Goal: Information Seeking & Learning: Learn about a topic

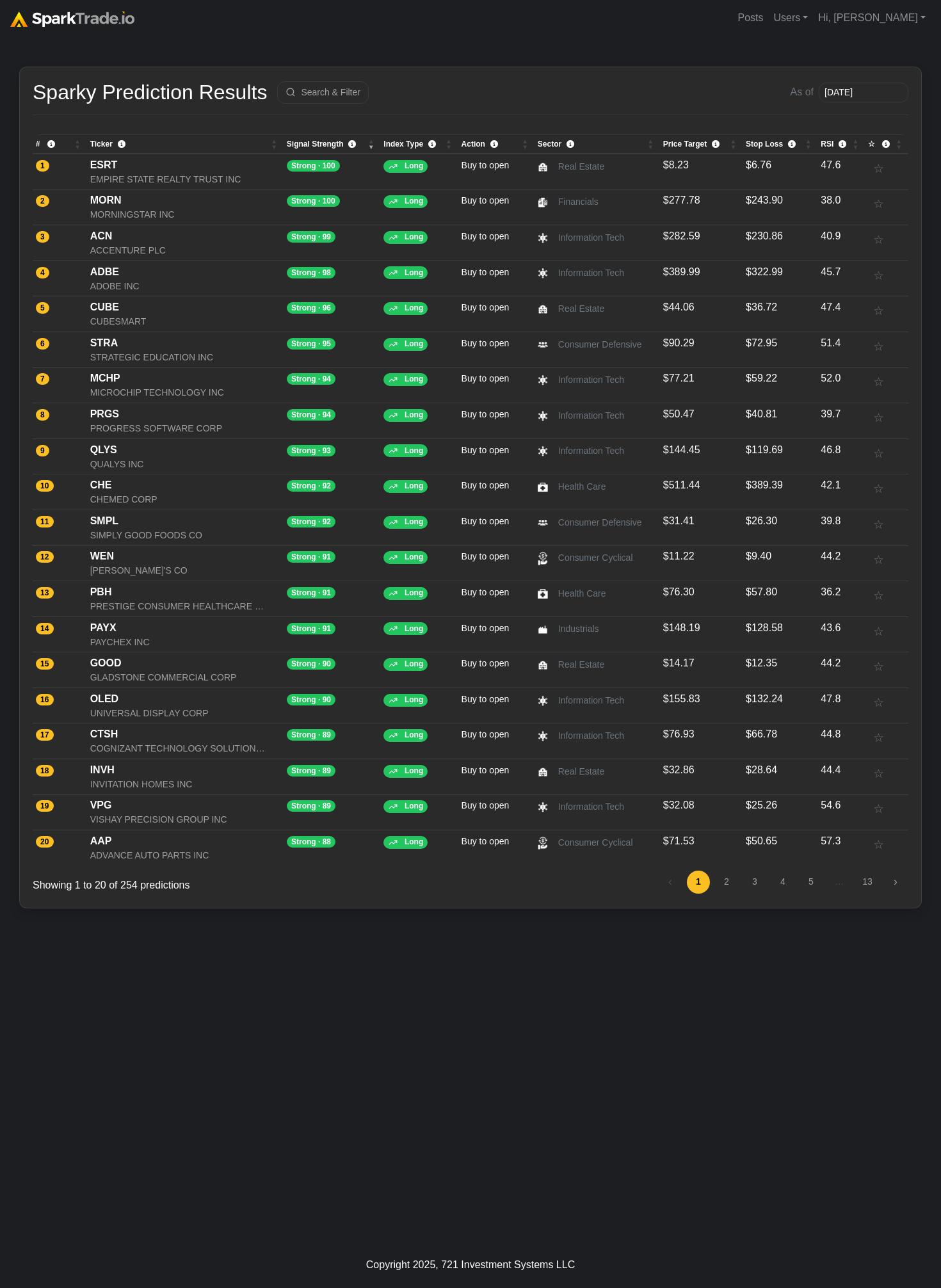
drag, startPoint x: 448, startPoint y: 1012, endPoint x: 375, endPoint y: 914, distance: 122.2
click at [447, 1007] on div "How to Use SparkTrade.io × Sparky Prediction Results Search & Filter As of 2025…" at bounding box center [470, 638] width 941 height 1206
click at [112, 271] on div "ADBE" at bounding box center [186, 271] width 191 height 15
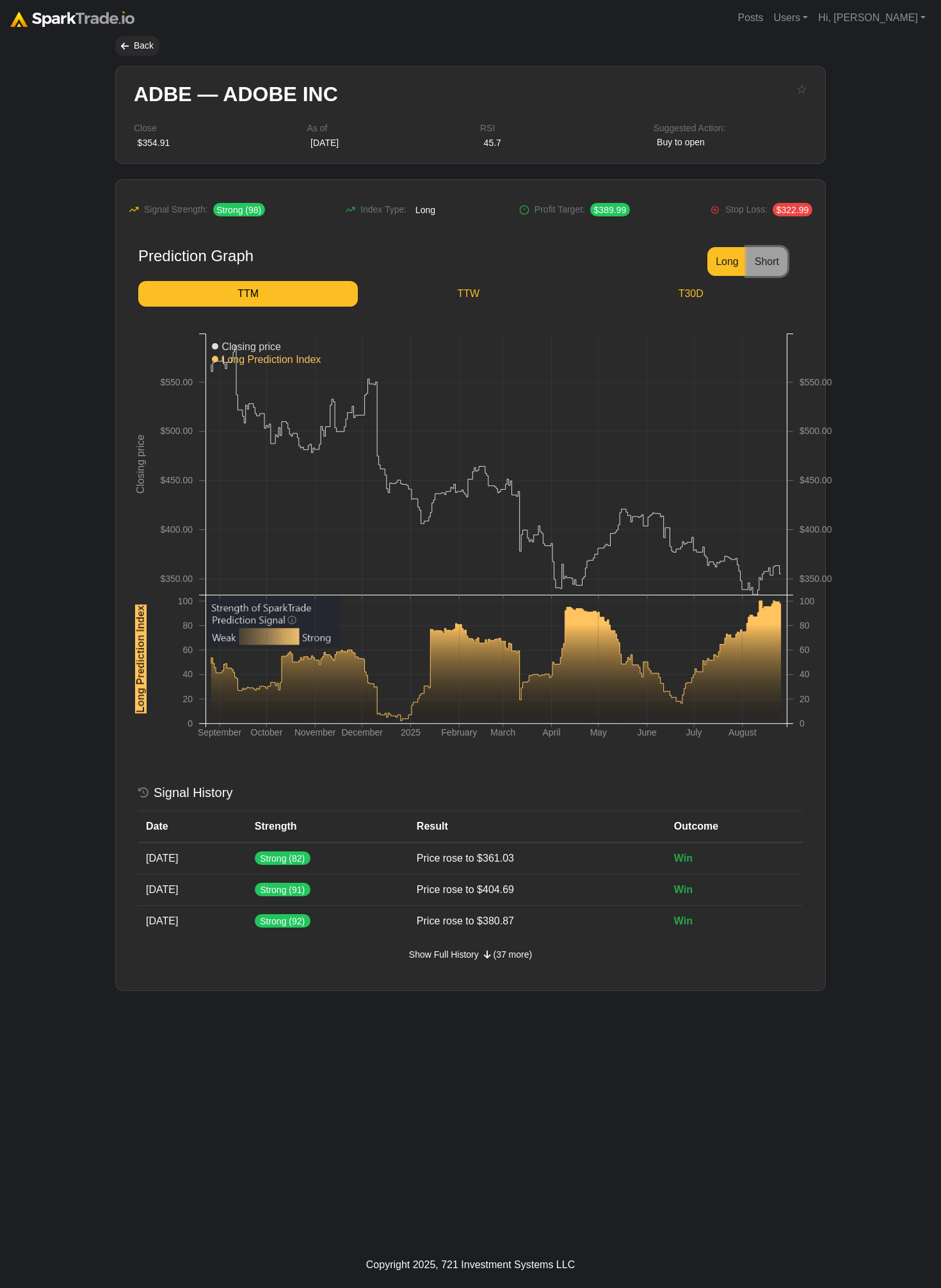
click at [770, 259] on button "Short" at bounding box center [767, 262] width 41 height 29
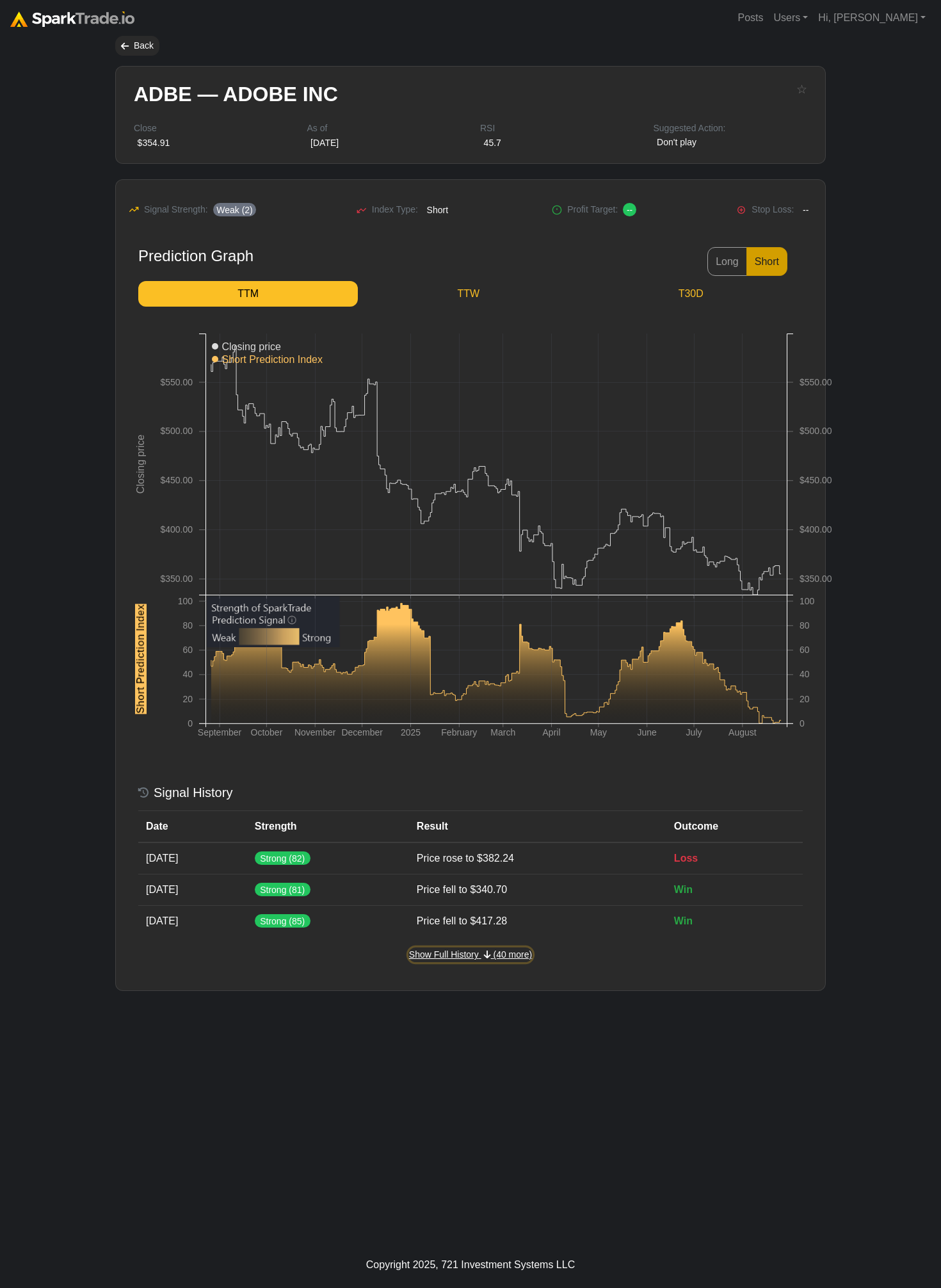
click at [470, 955] on span "Show Full History" at bounding box center [444, 953] width 70 height 10
click at [436, 951] on span "Show Full History" at bounding box center [444, 953] width 70 height 10
click at [739, 263] on button "Long" at bounding box center [727, 262] width 39 height 29
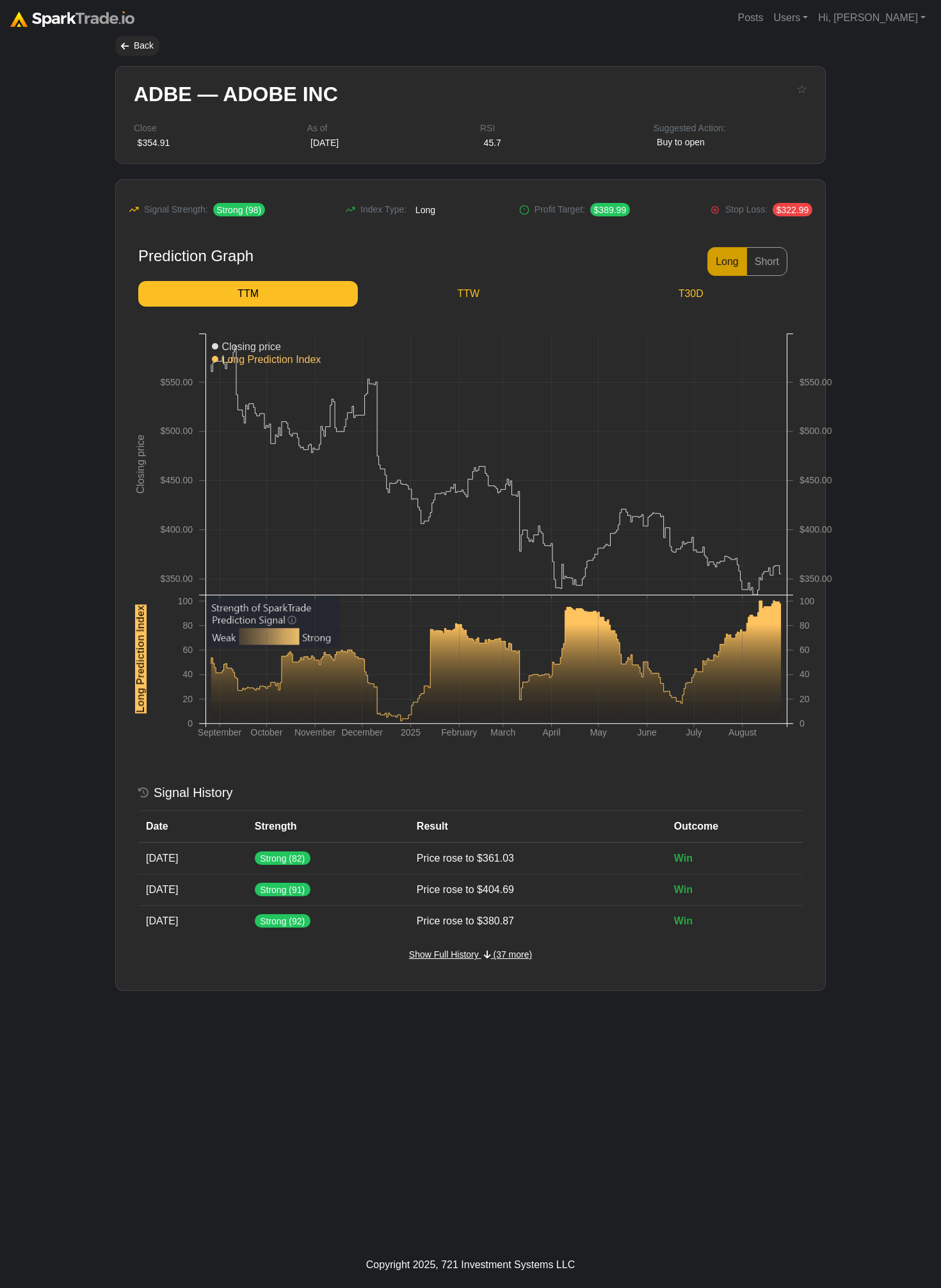
click at [447, 963] on div "Signal Strength: Strong (98) Index Type: Long Profit Target: Stop Loss:" at bounding box center [470, 586] width 710 height 810
click at [448, 958] on span "Show Full History" at bounding box center [444, 953] width 70 height 10
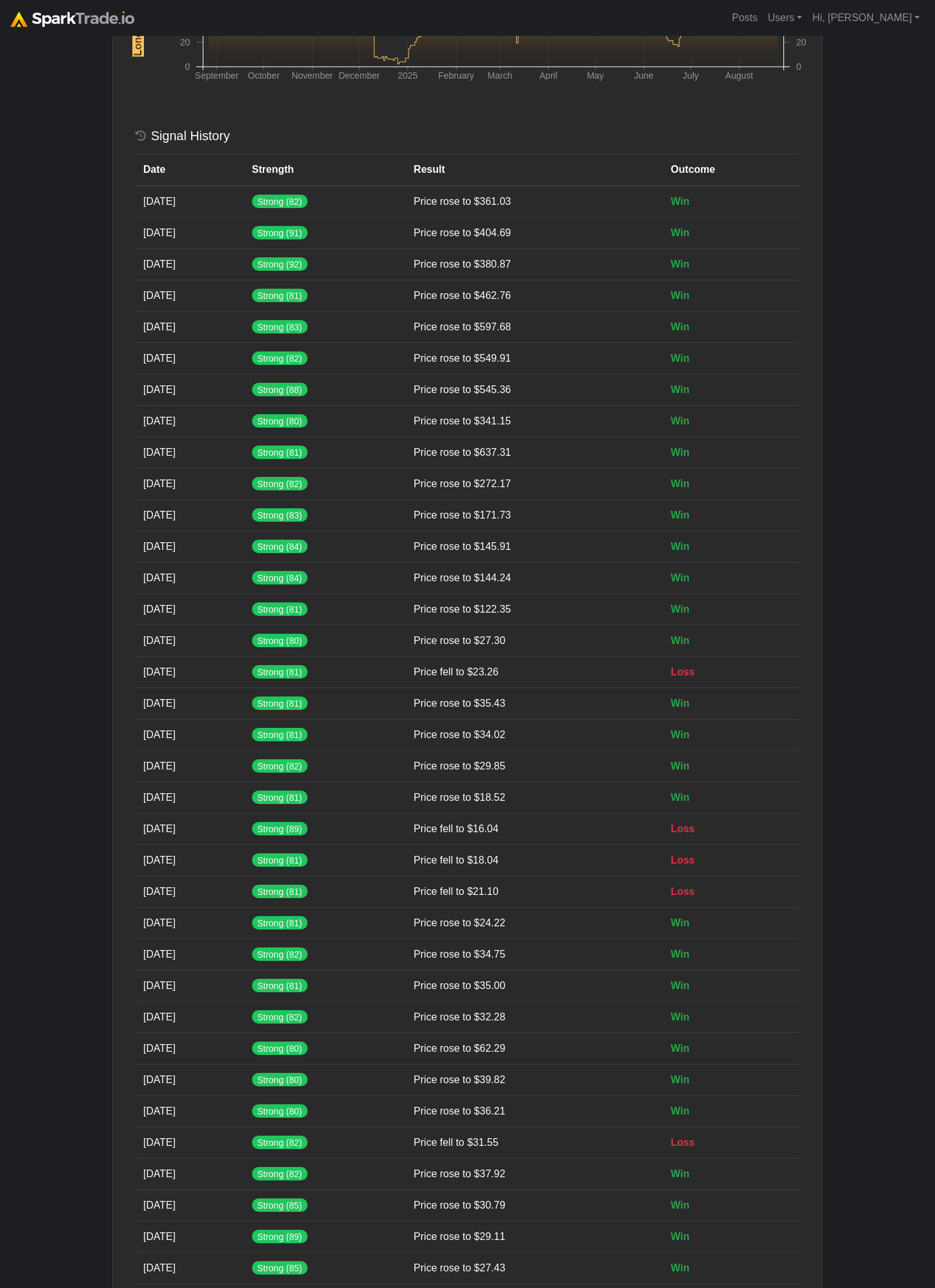
scroll to position [940, 0]
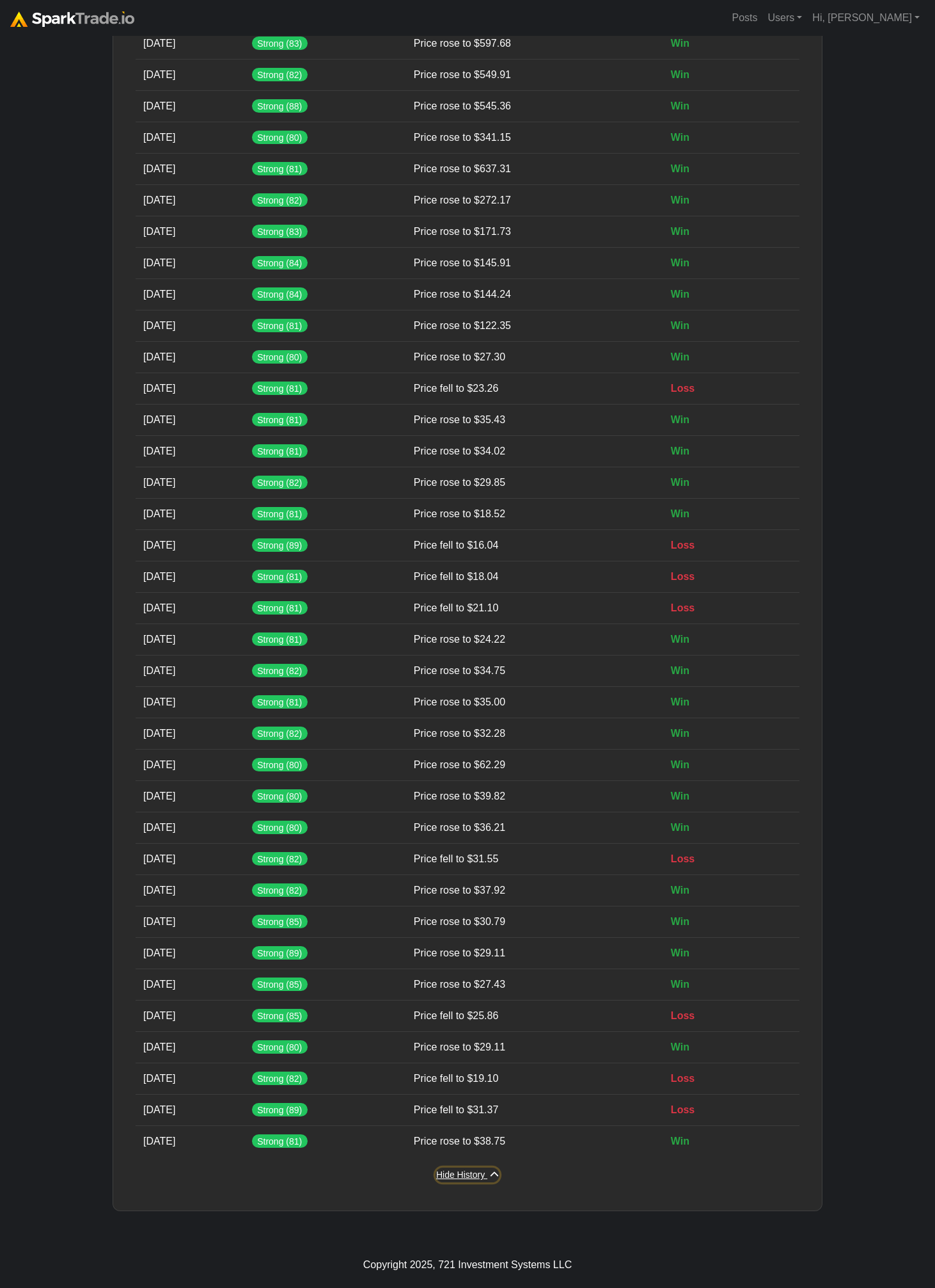
click at [447, 1168] on button "Hide History (37 more)" at bounding box center [468, 1175] width 64 height 14
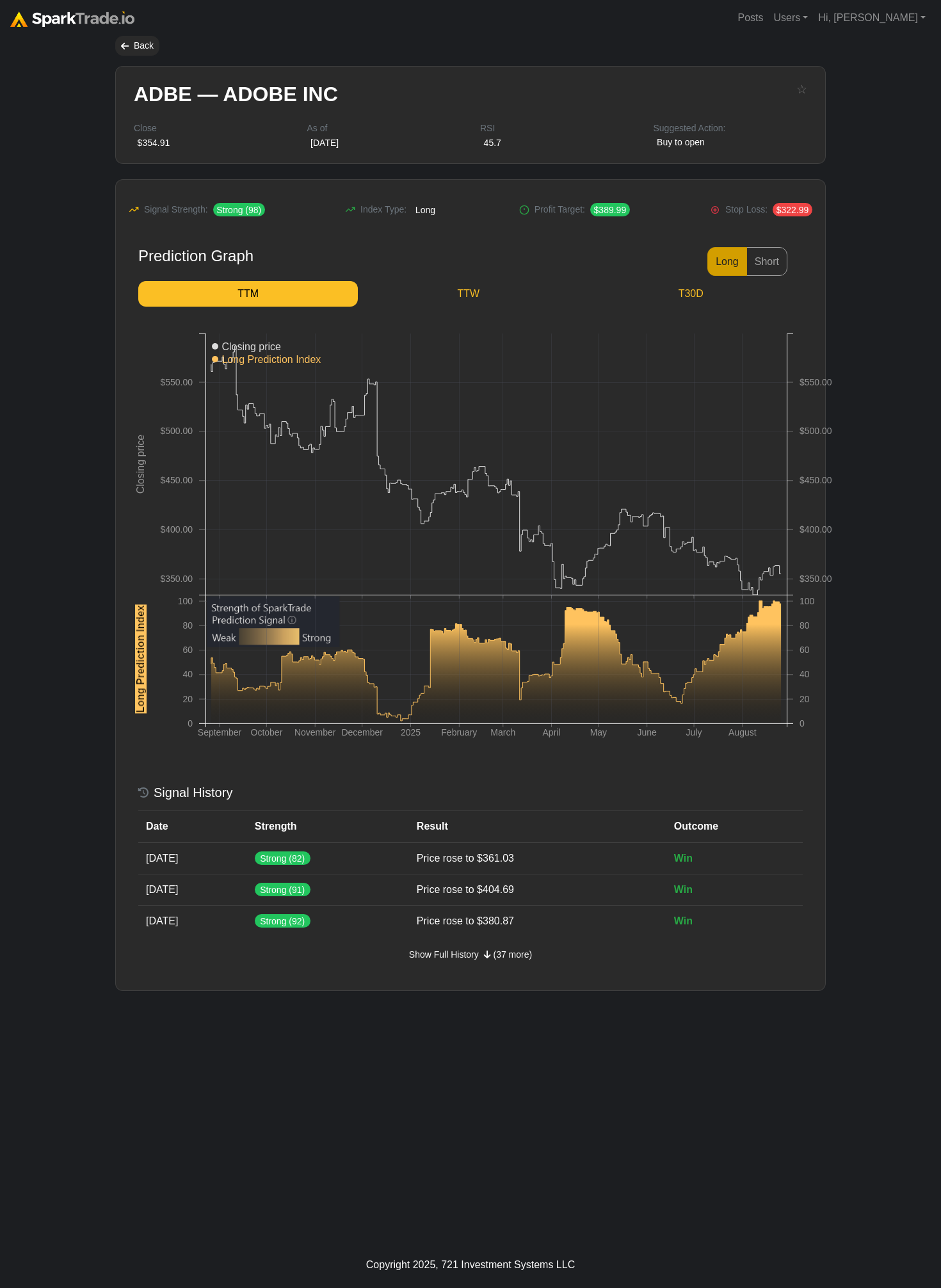
click at [878, 563] on body "Posts Users Staff users Client users Add new client user Sessions Hi, Eric Sign…" at bounding box center [470, 644] width 941 height 1288
click at [487, 959] on icon "button" at bounding box center [487, 954] width 7 height 9
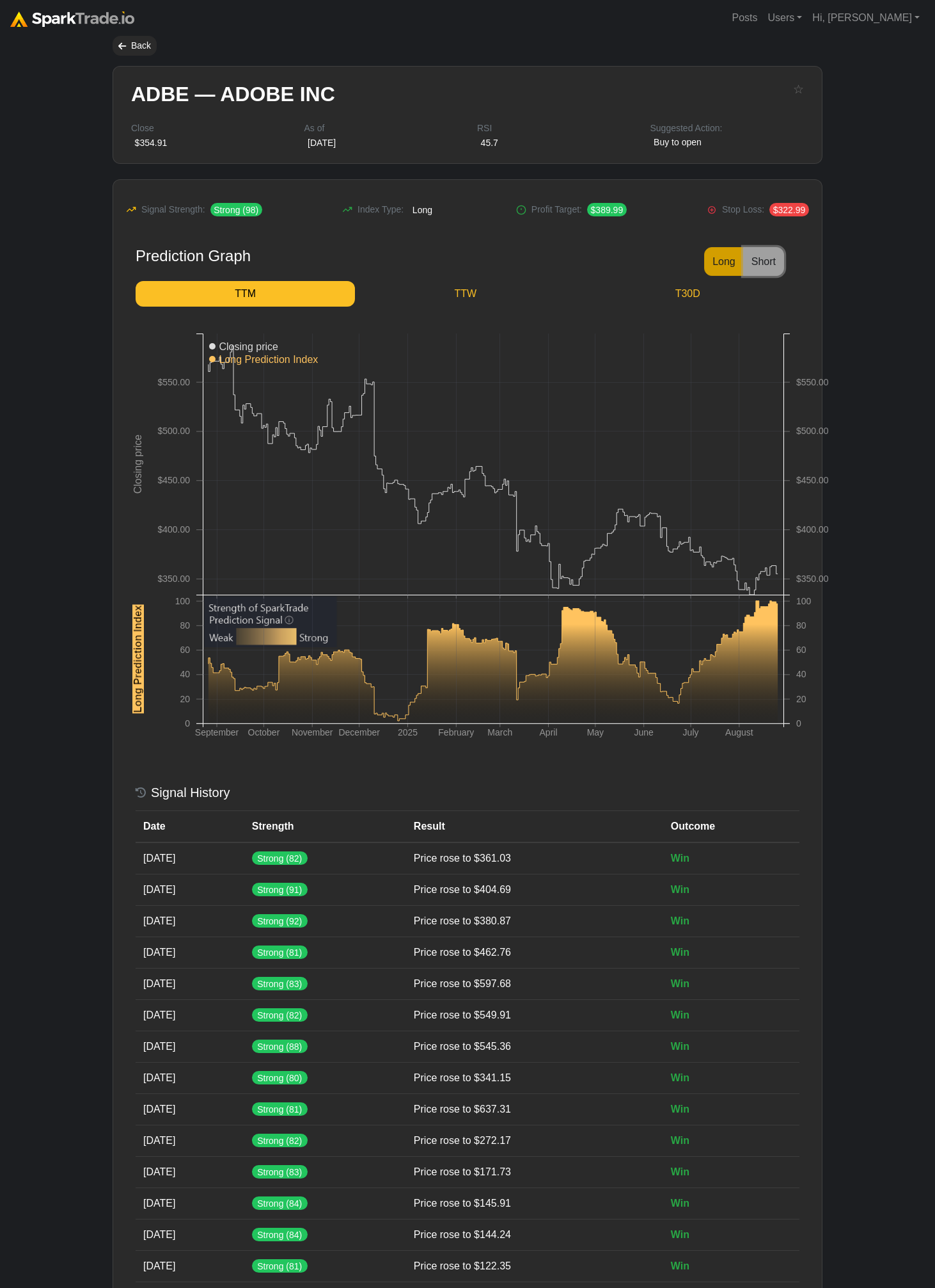
click at [765, 253] on button "Short" at bounding box center [764, 262] width 41 height 29
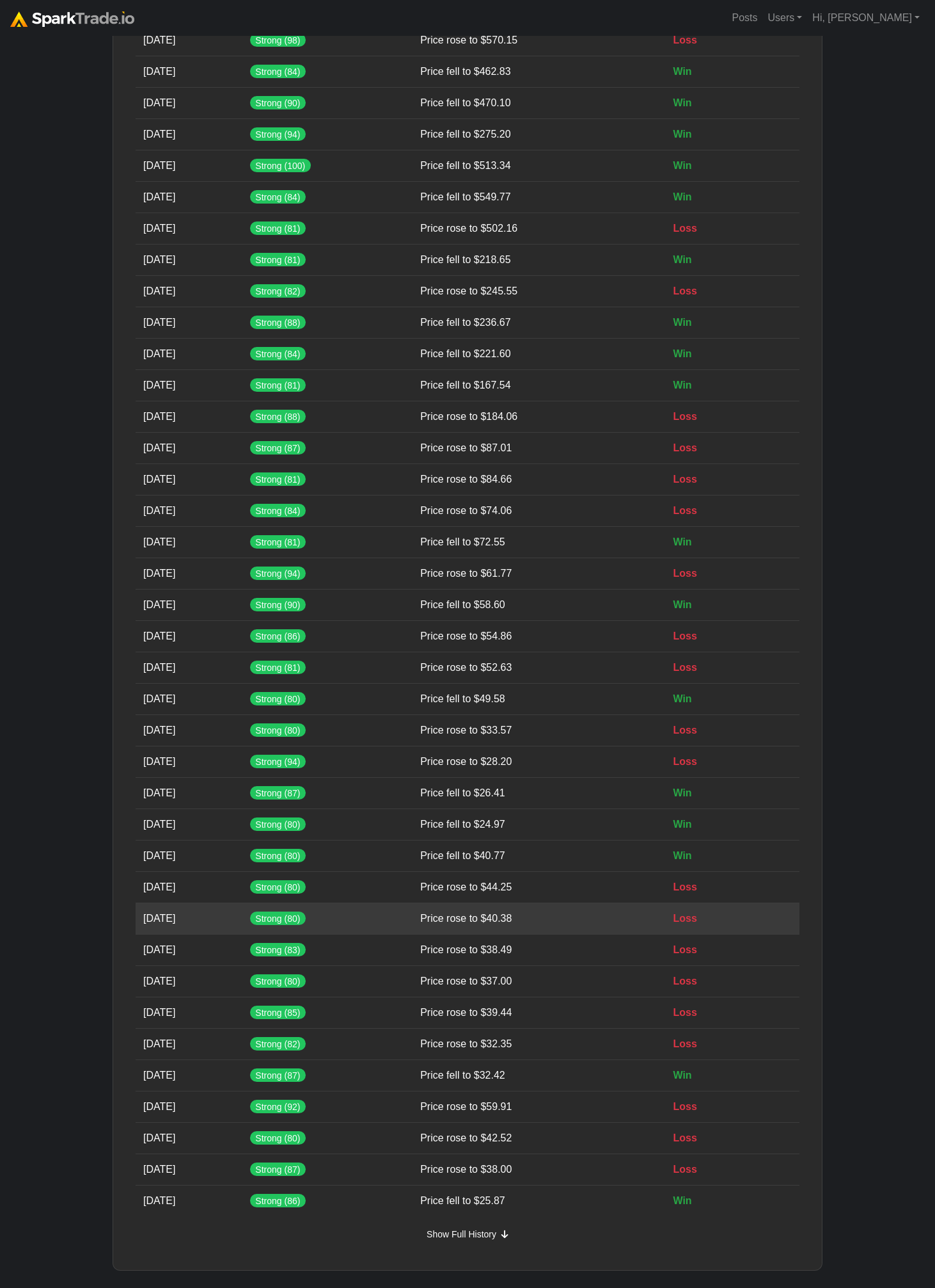
scroll to position [1035, 0]
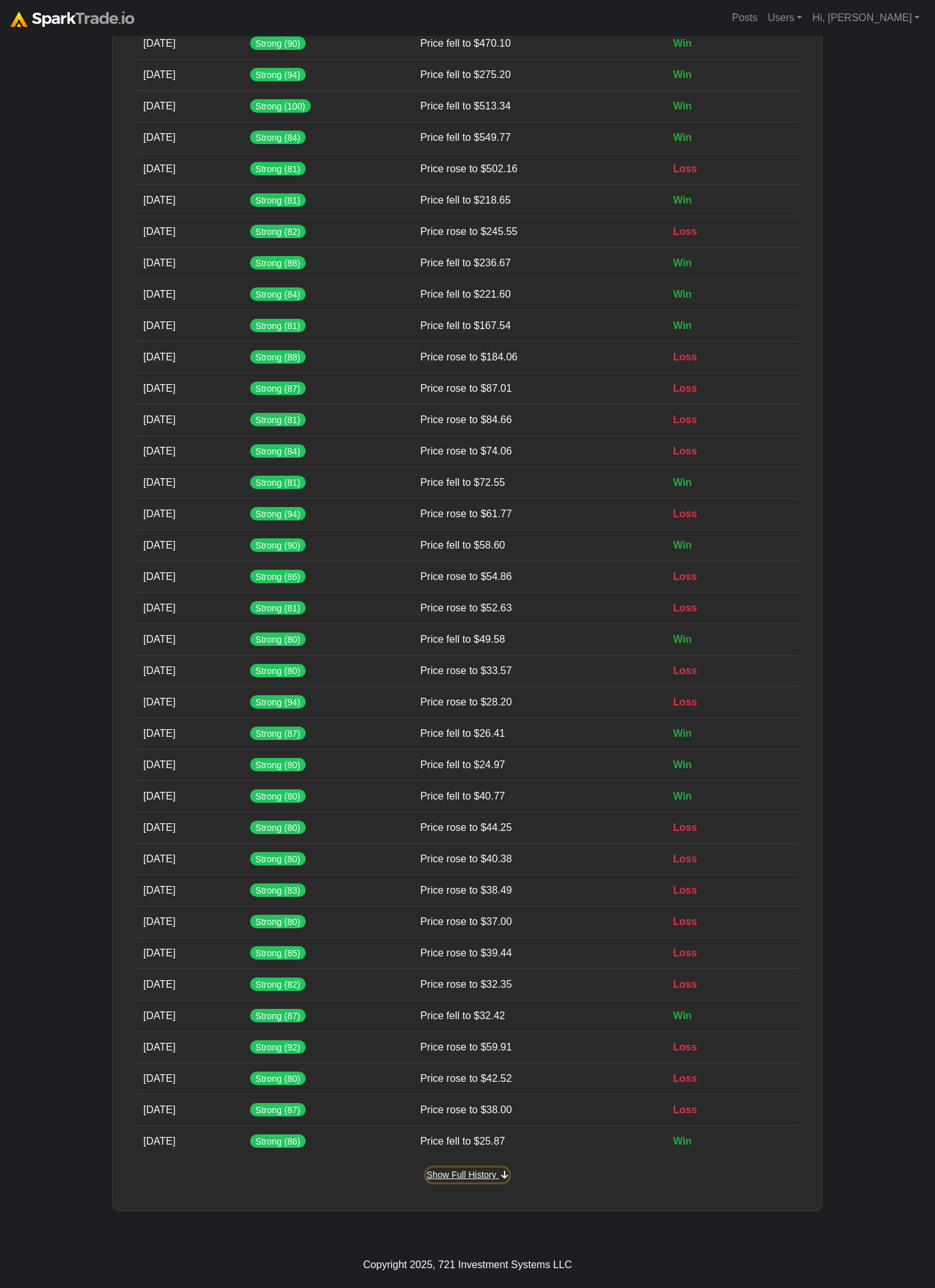
click at [494, 1175] on span "Show Full History" at bounding box center [461, 1174] width 70 height 10
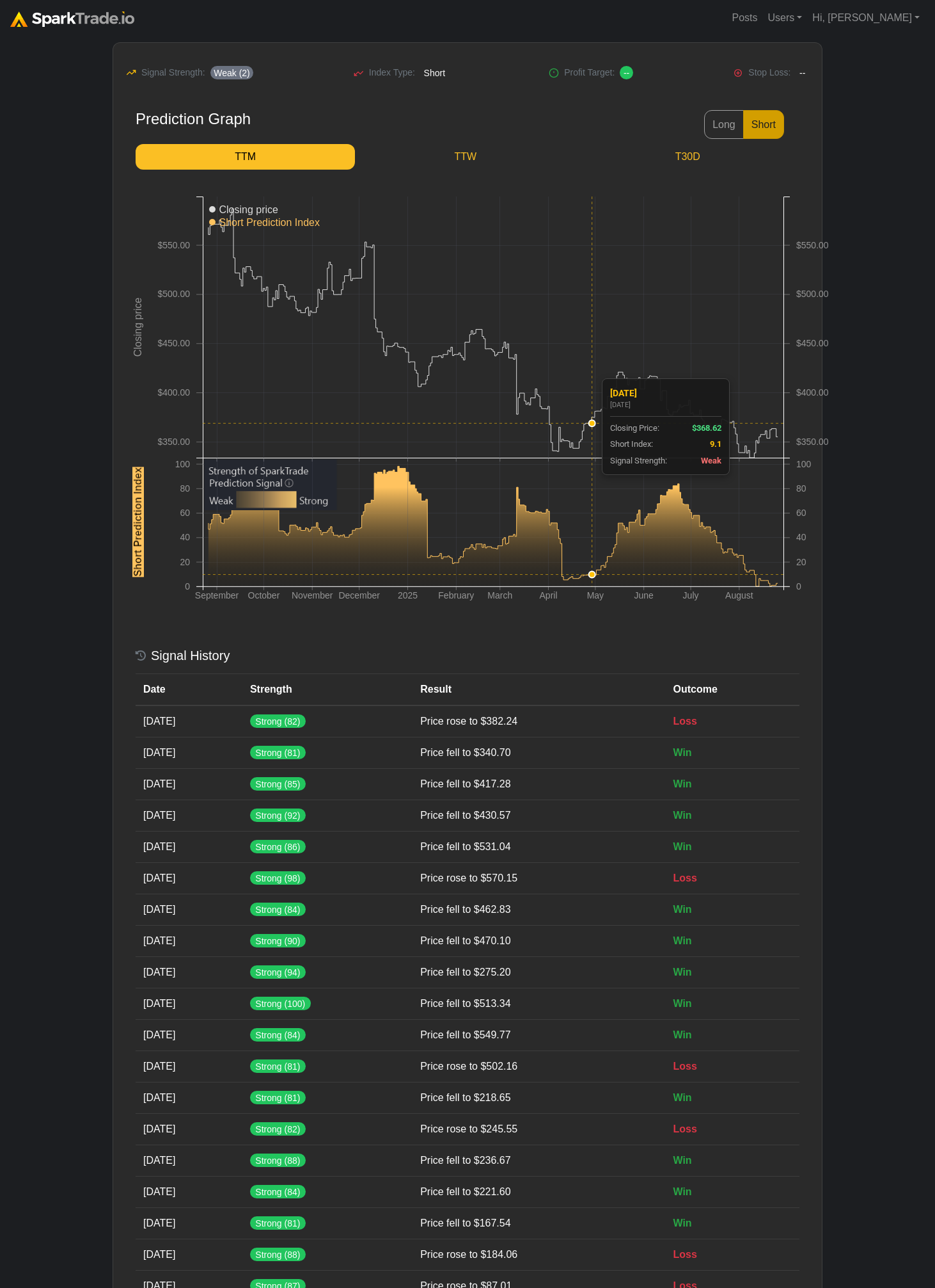
scroll to position [0, 0]
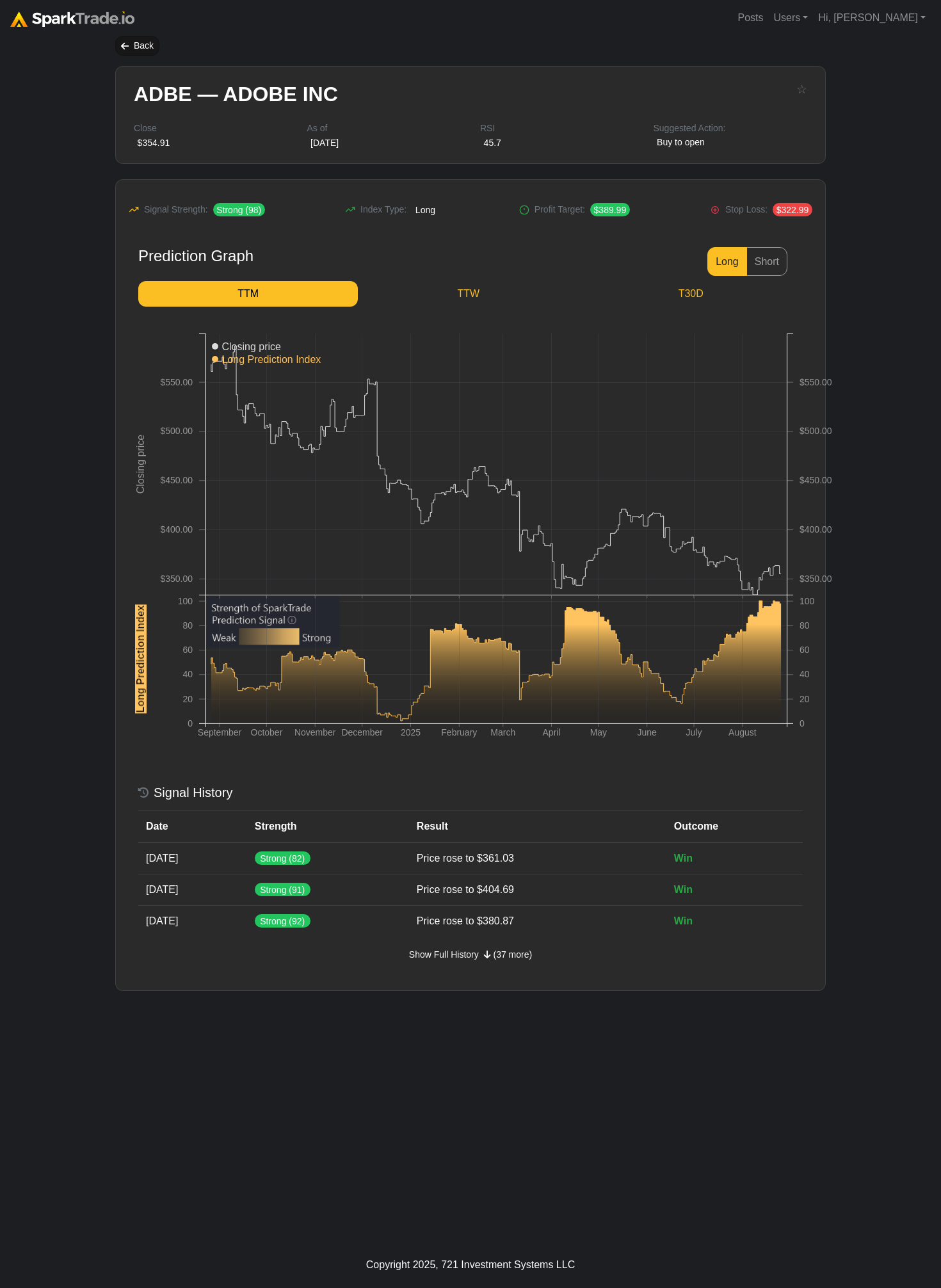
click at [130, 50] on div "Back" at bounding box center [137, 46] width 44 height 20
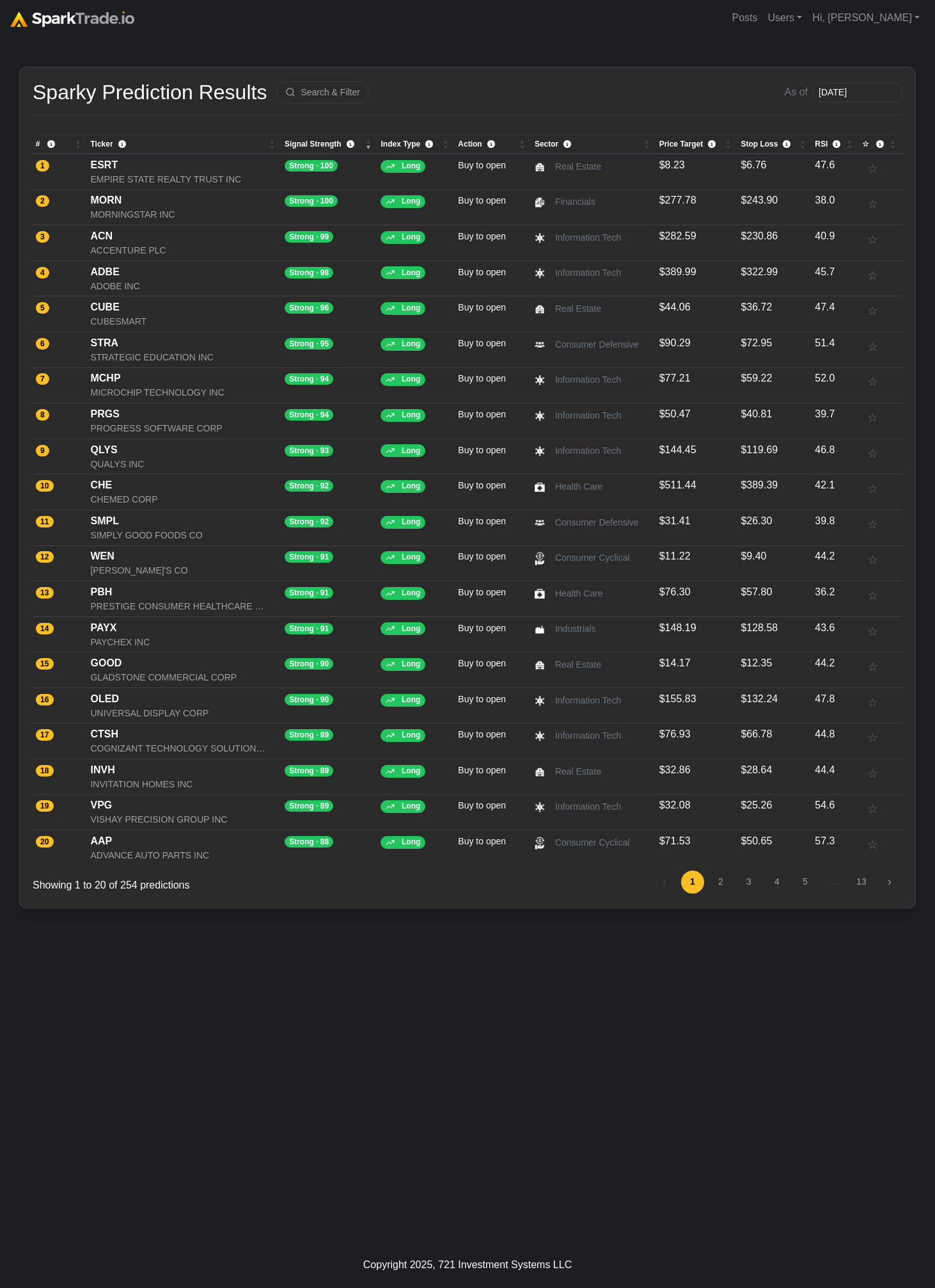
click at [76, 16] on img at bounding box center [71, 19] width 124 height 15
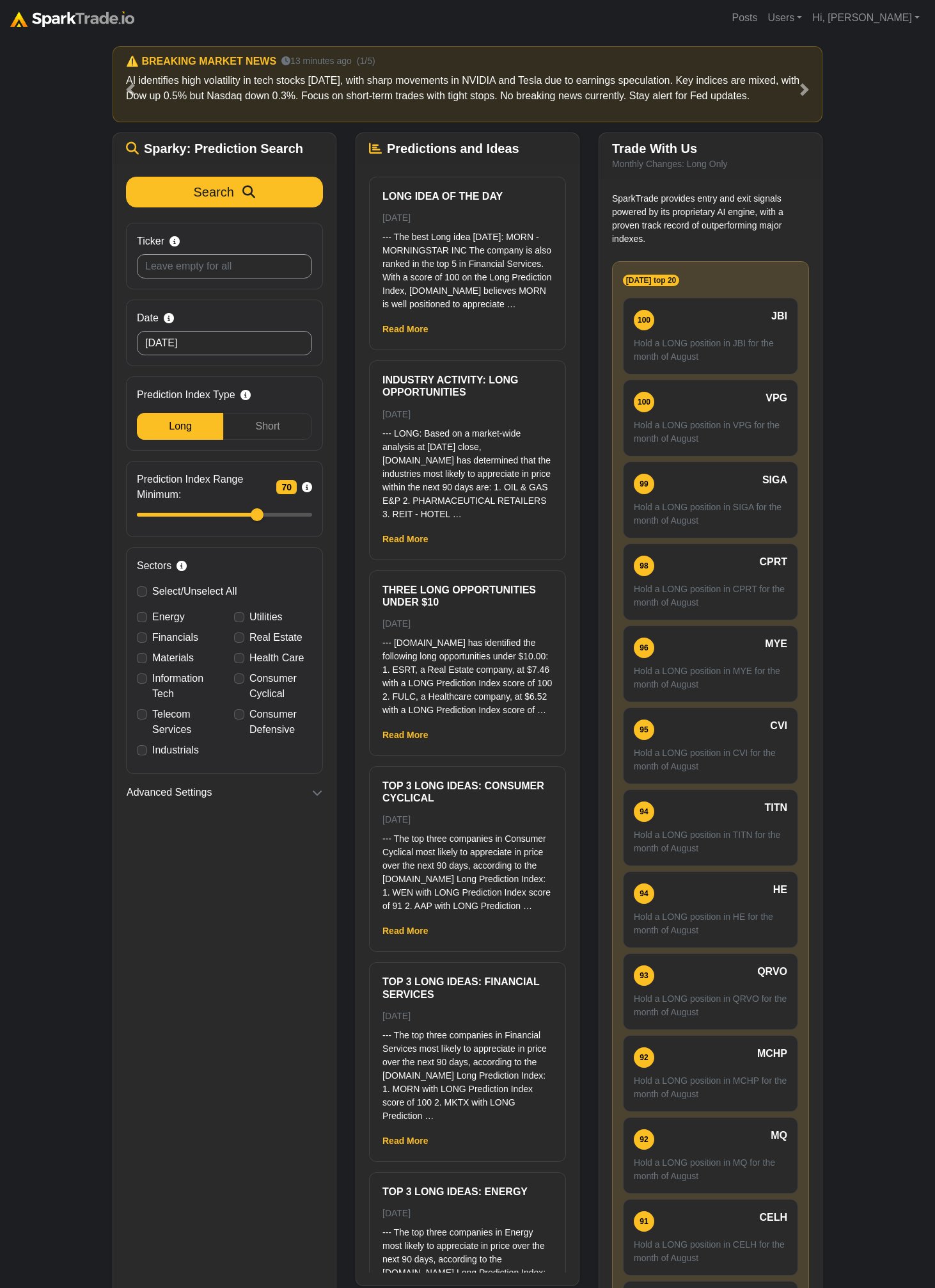
click at [76, 167] on div "How to Use SparkTrade.io × ⚠️ BREAKING MARKET NEWS 13 minutes ago (1/5) AI iden…" at bounding box center [468, 694] width 935 height 1317
click at [64, 371] on div "How to Use SparkTrade.io × ⚠️ BREAKING MARKET NEWS 13 minutes ago (1/5) AI iden…" at bounding box center [468, 694] width 935 height 1317
click at [923, 221] on div "How to Use SparkTrade.io × ⚠️ BREAKING MARKET NEWS 13 minutes ago (1/5) AI iden…" at bounding box center [468, 694] width 935 height 1317
click at [35, 471] on div "How to Use SparkTrade.io × ⚠️ BREAKING MARKET NEWS 13 minutes ago (1/5) AI iden…" at bounding box center [468, 694] width 935 height 1317
click at [70, 415] on div "How to Use [DOMAIN_NAME] × ⚠️ BREAKING MARKET NEWS 21 seconds ago (1/5) BREAKIN…" at bounding box center [468, 694] width 935 height 1317
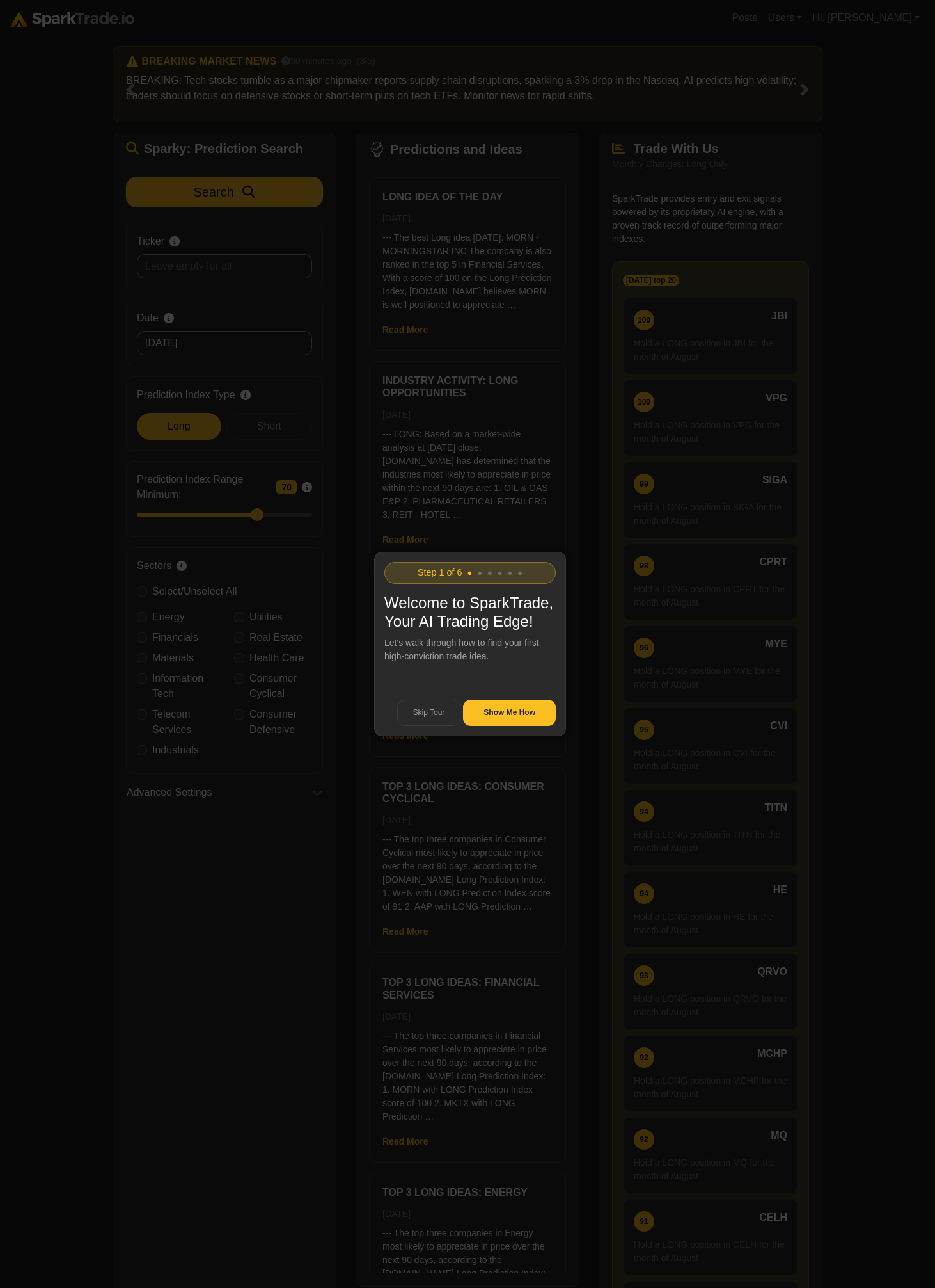
click at [241, 934] on icon at bounding box center [470, 644] width 940 height 1288
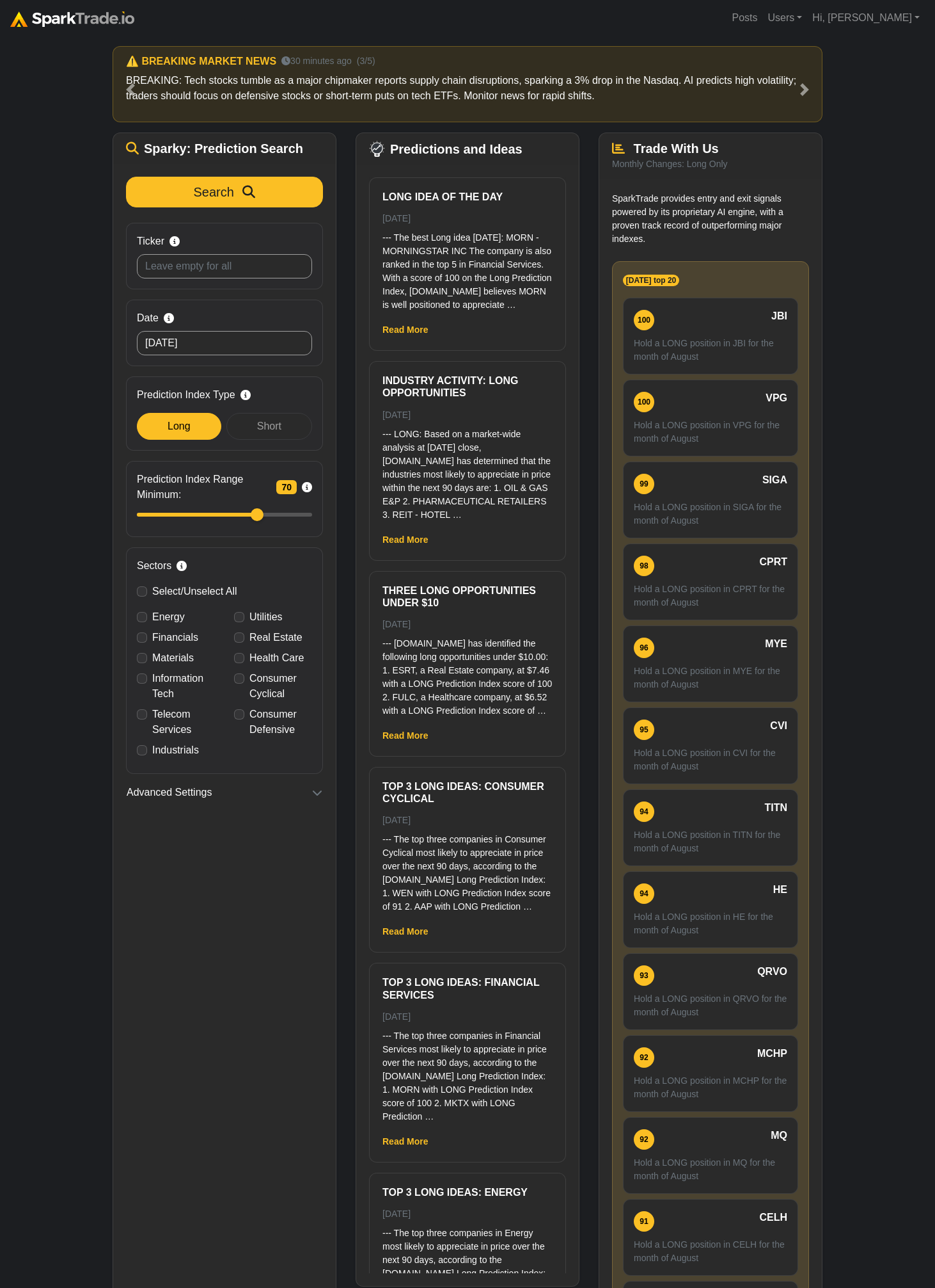
click at [57, 399] on div "How to Use [DOMAIN_NAME] × ⚠️ BREAKING MARKET NEWS 21 seconds ago (1/5) BREAKIN…" at bounding box center [468, 694] width 935 height 1317
click at [318, 793] on icon "button" at bounding box center [317, 792] width 10 height 10
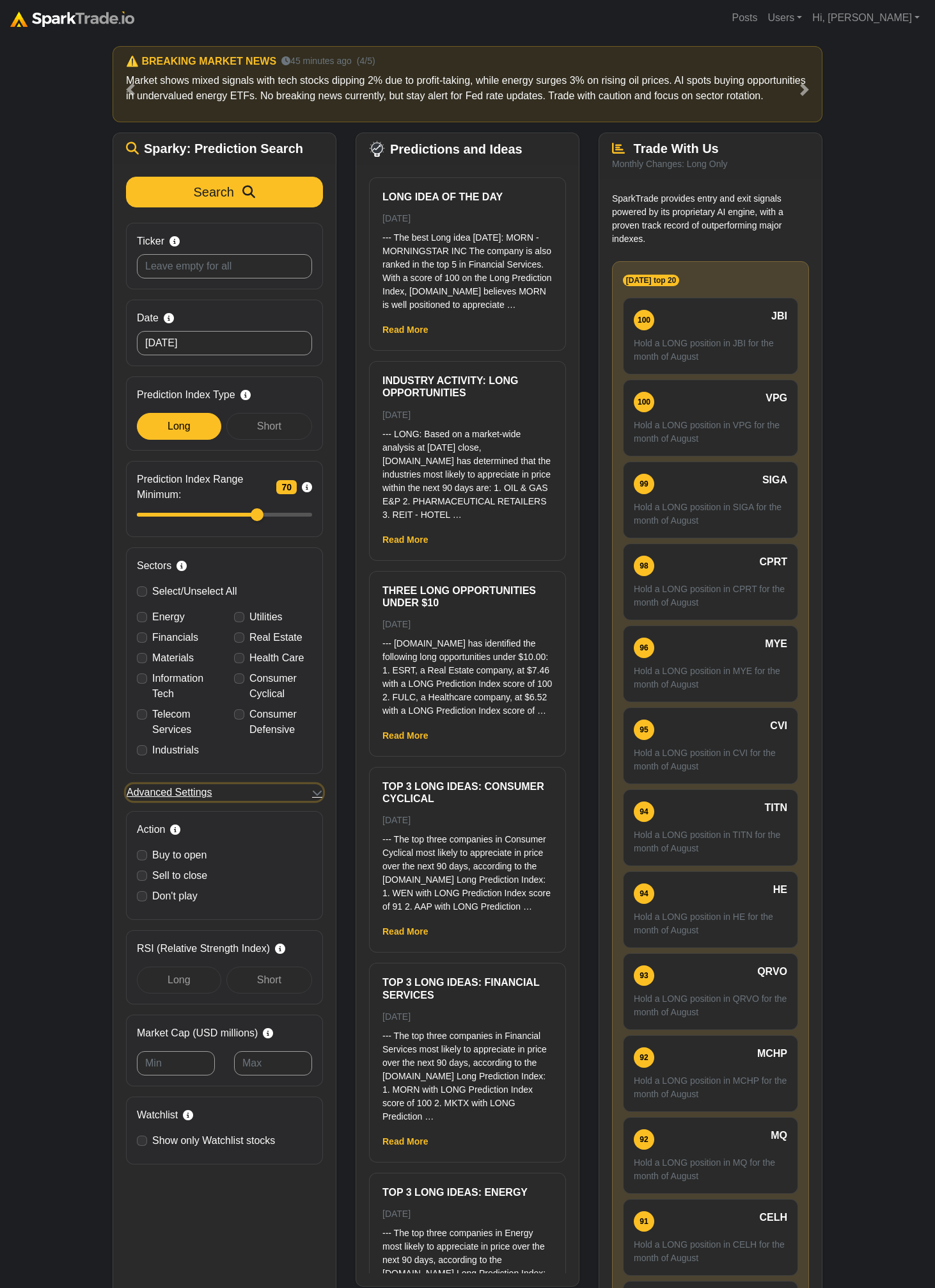
click at [318, 793] on icon "button" at bounding box center [317, 792] width 10 height 10
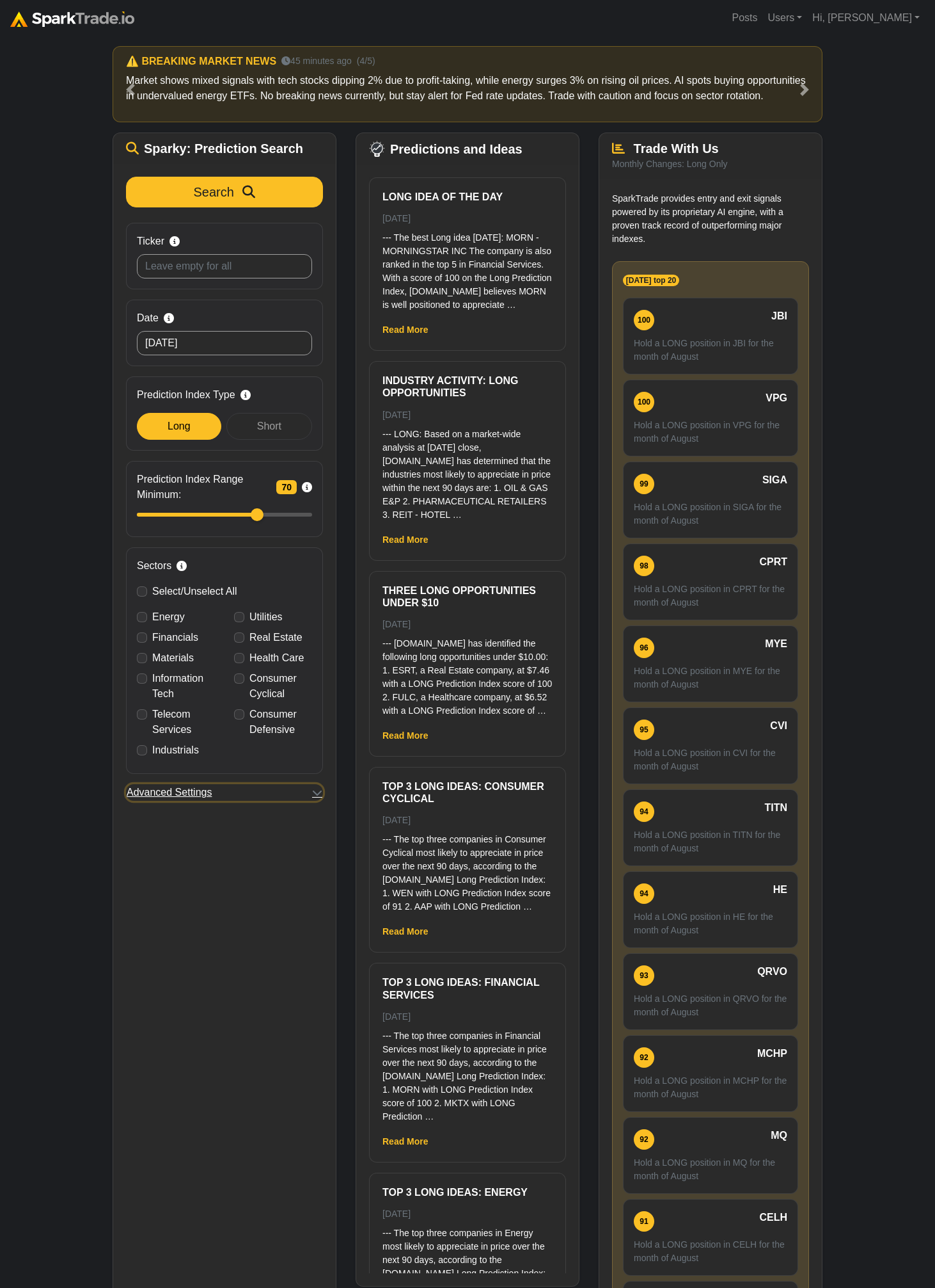
click at [271, 794] on button "Advanced Settings" at bounding box center [224, 792] width 197 height 17
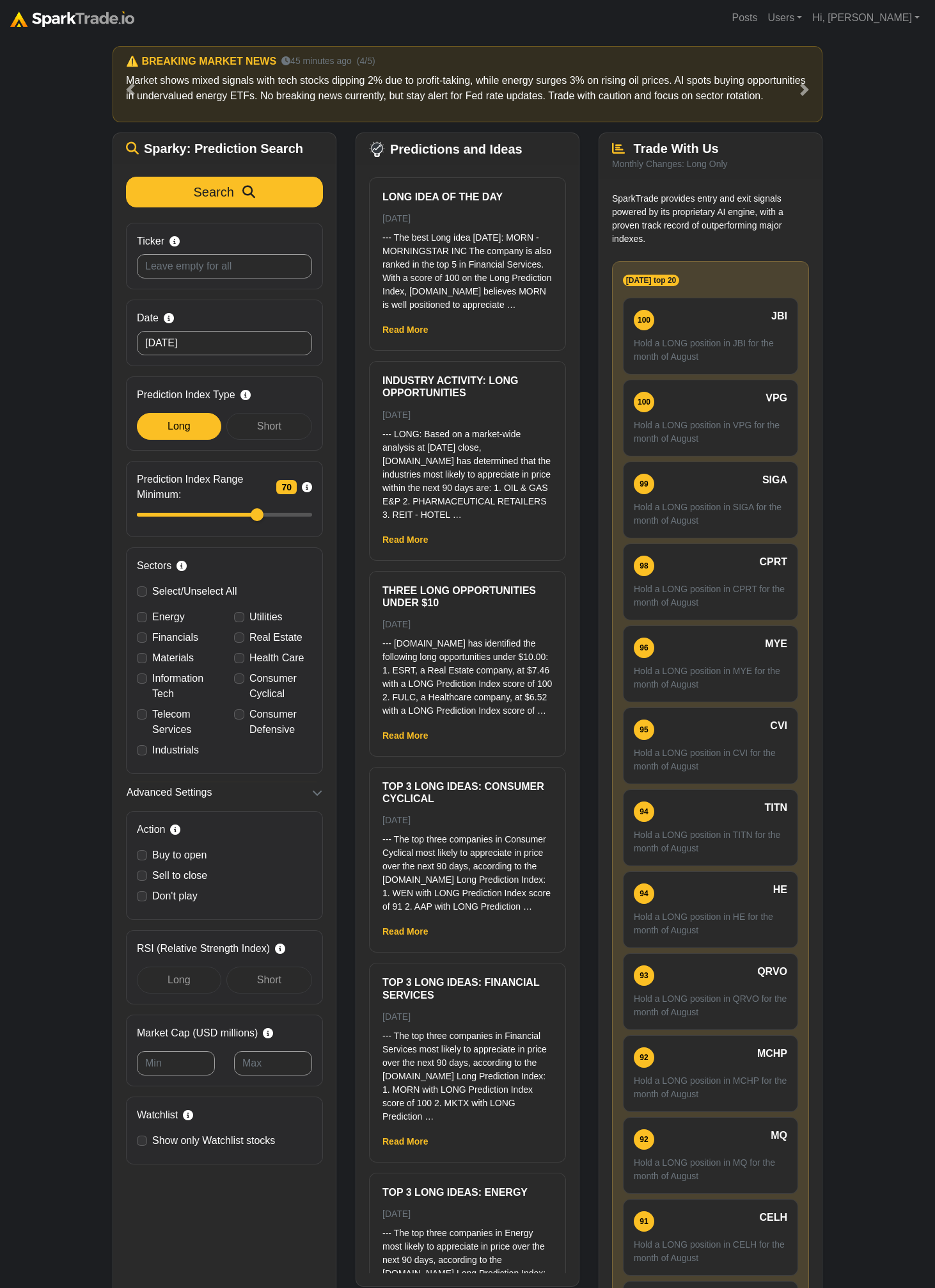
click at [59, 752] on div "How to Use [DOMAIN_NAME] × ⚠️ BREAKING MARKET NEWS 21 seconds ago (1/5) BREAKIN…" at bounding box center [468, 694] width 935 height 1317
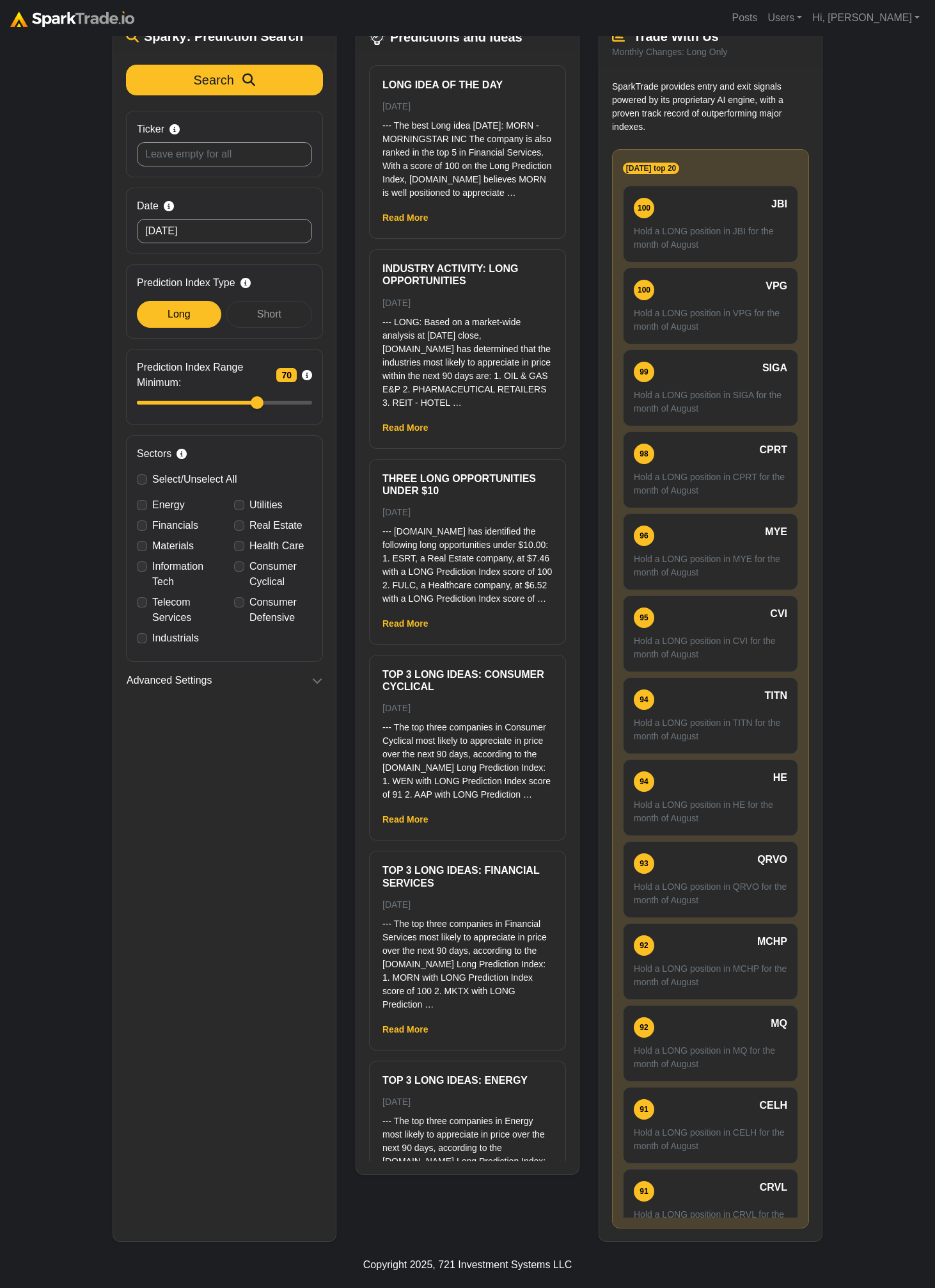
scroll to position [112, 0]
